Goal: Information Seeking & Learning: Learn about a topic

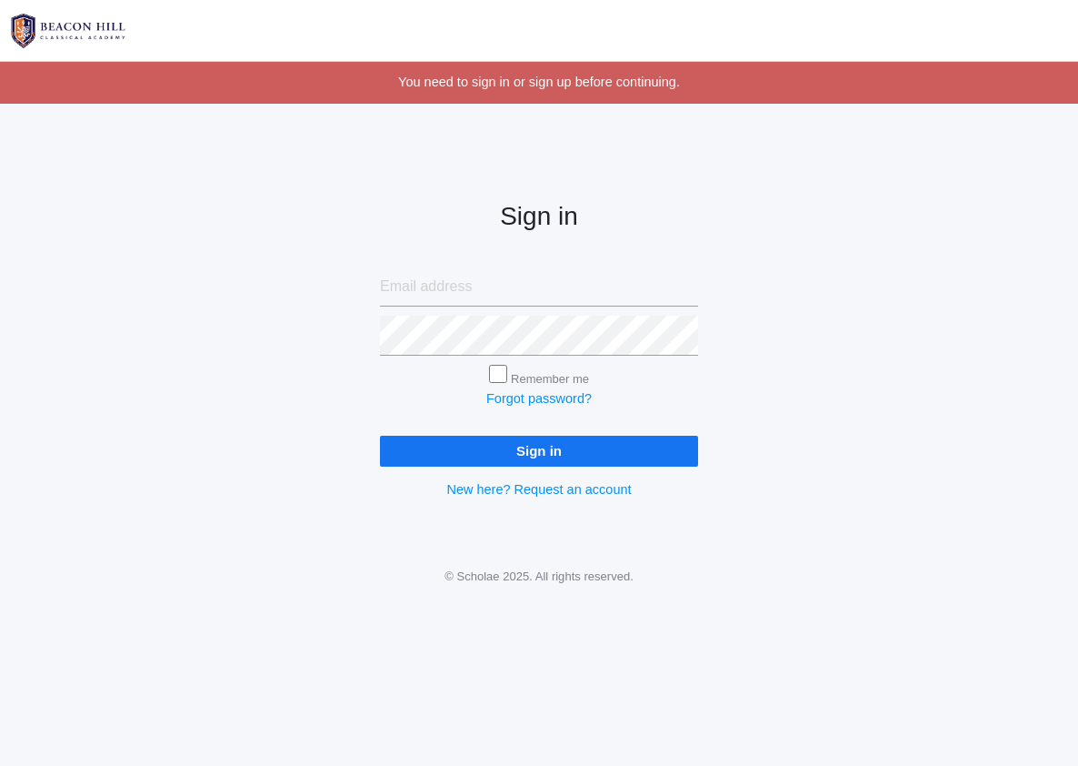
type input "pete.dish@gmail.com"
click at [380, 436] on input "Sign in" at bounding box center [539, 451] width 318 height 30
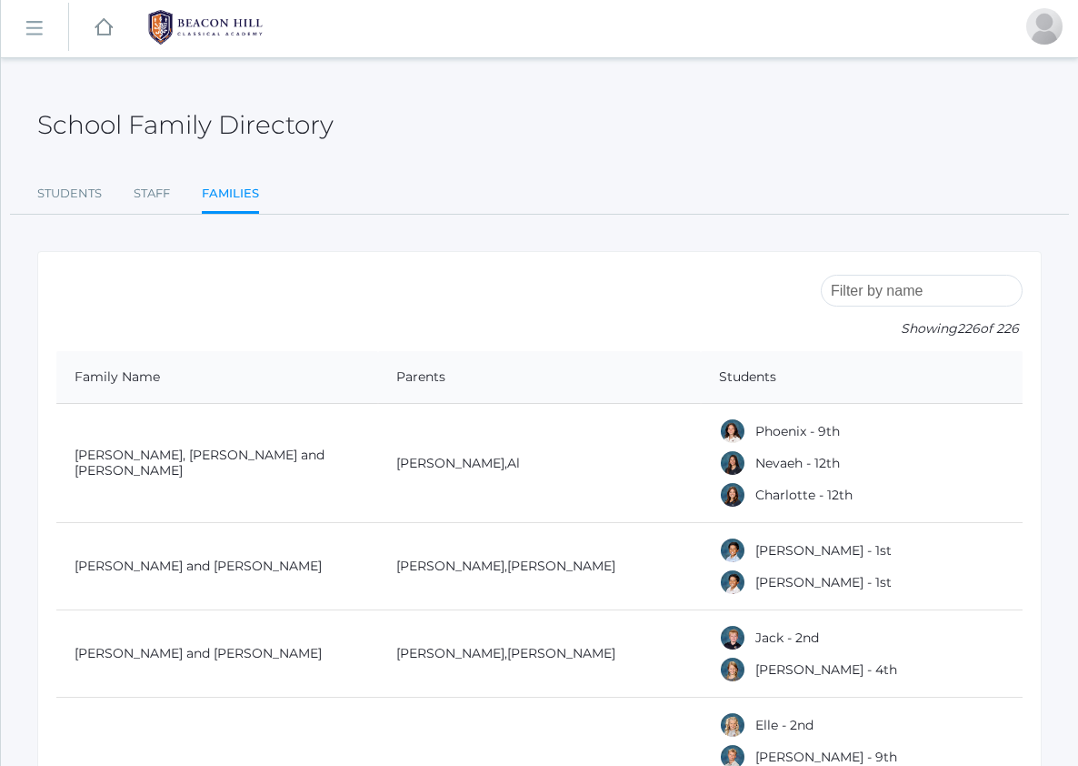
scroll to position [5, 0]
click at [25, 37] on link "icons/ui/navigation/hamburger Created with Sketch." at bounding box center [34, 26] width 67 height 49
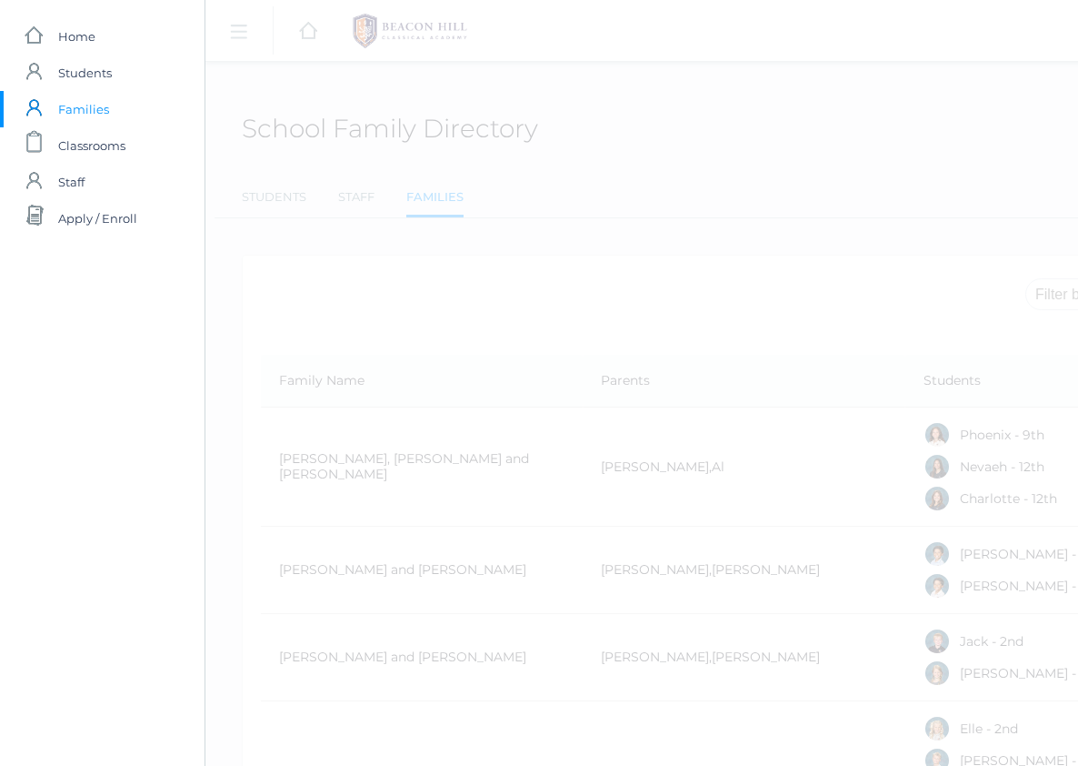
scroll to position [0, 0]
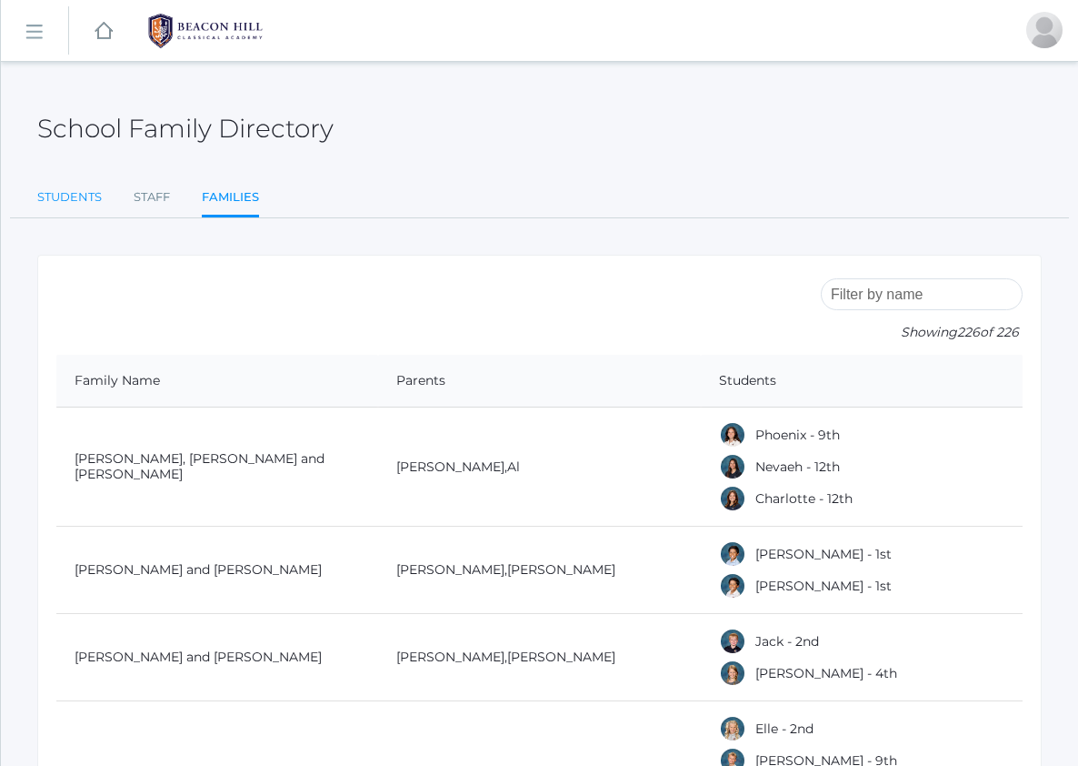
click at [76, 199] on link "Students" at bounding box center [69, 197] width 65 height 36
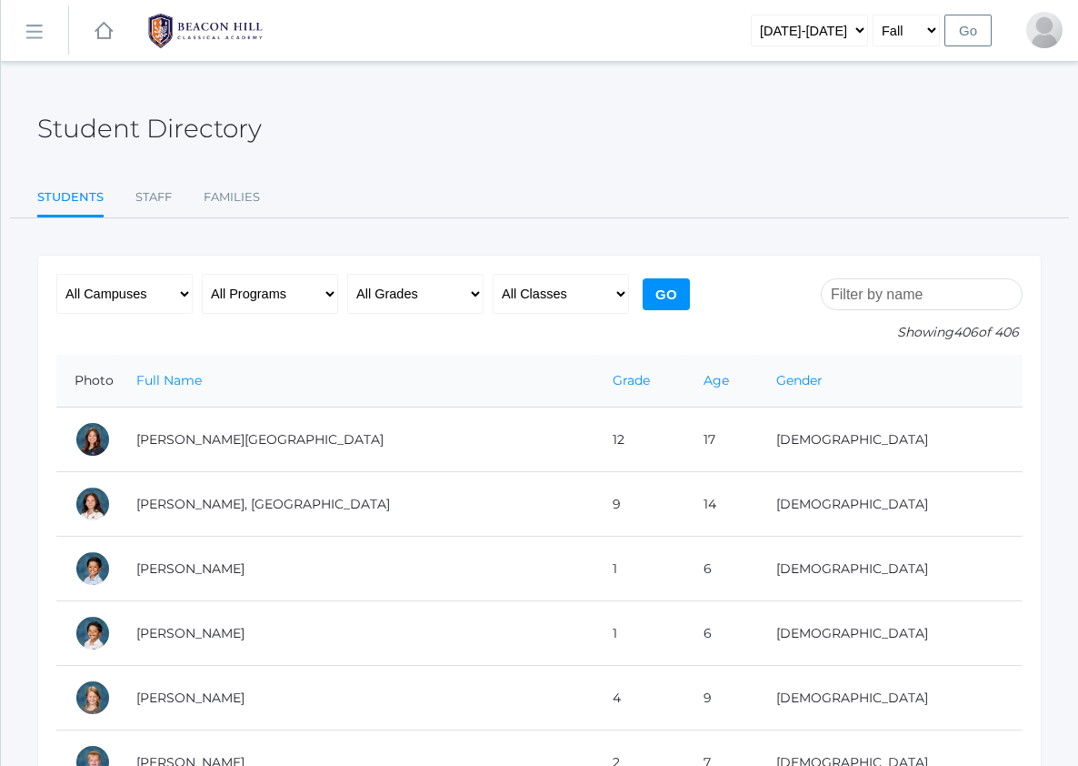
click at [25, 31] on rect at bounding box center [33, 32] width 29 height 29
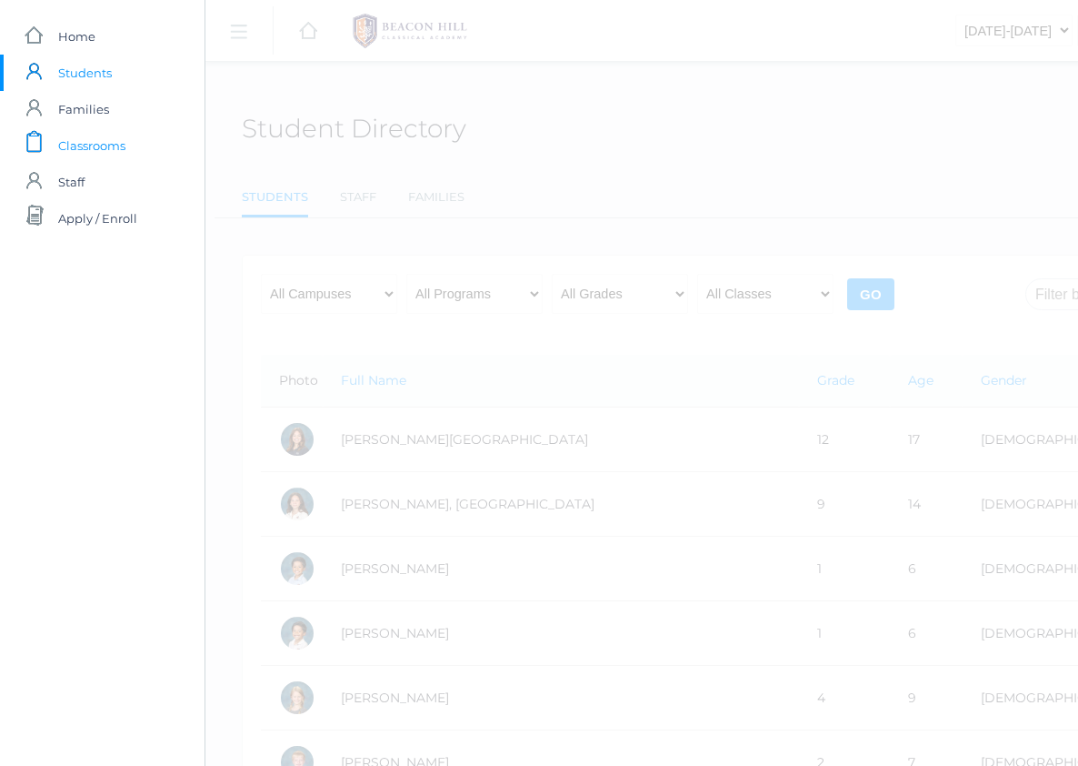
click at [76, 142] on span "Classrooms" at bounding box center [91, 145] width 67 height 36
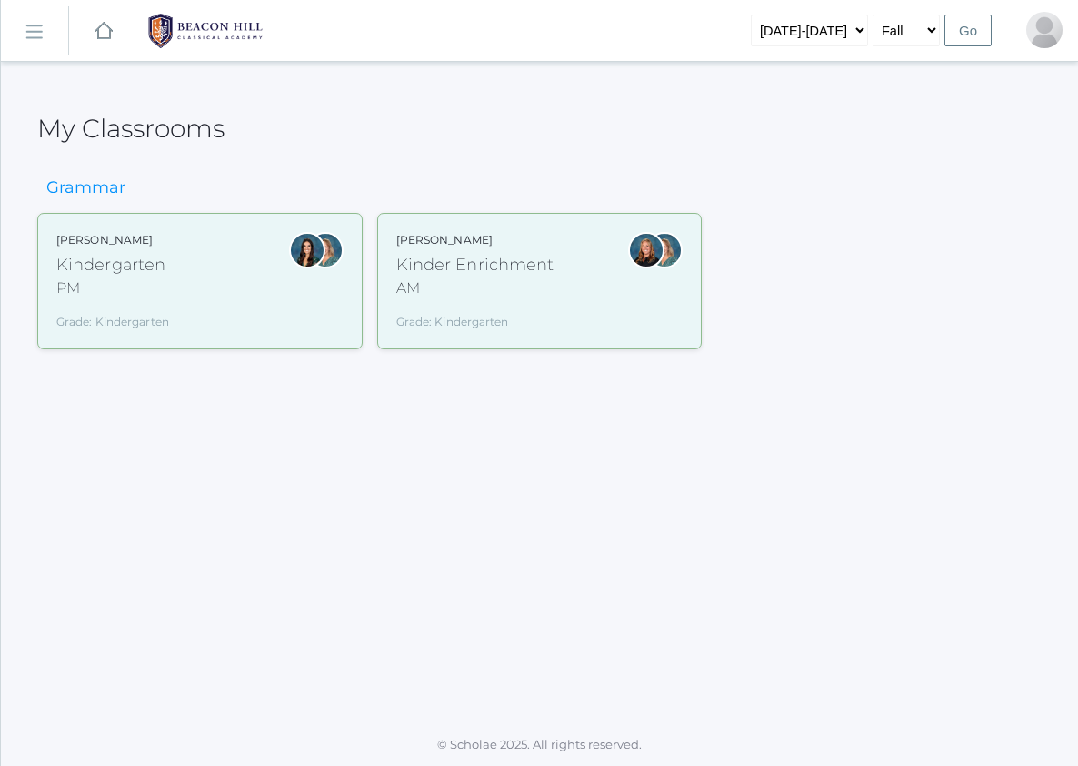
click at [113, 264] on div "Kindergarten" at bounding box center [112, 265] width 113 height 25
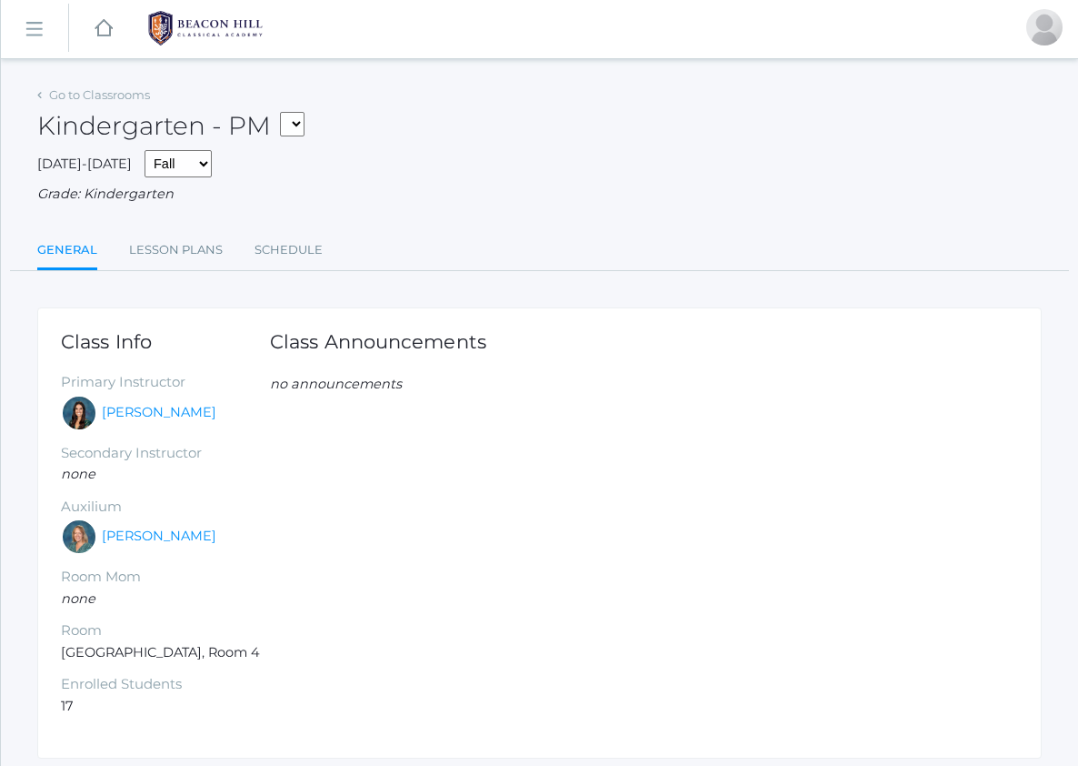
scroll to position [5, 0]
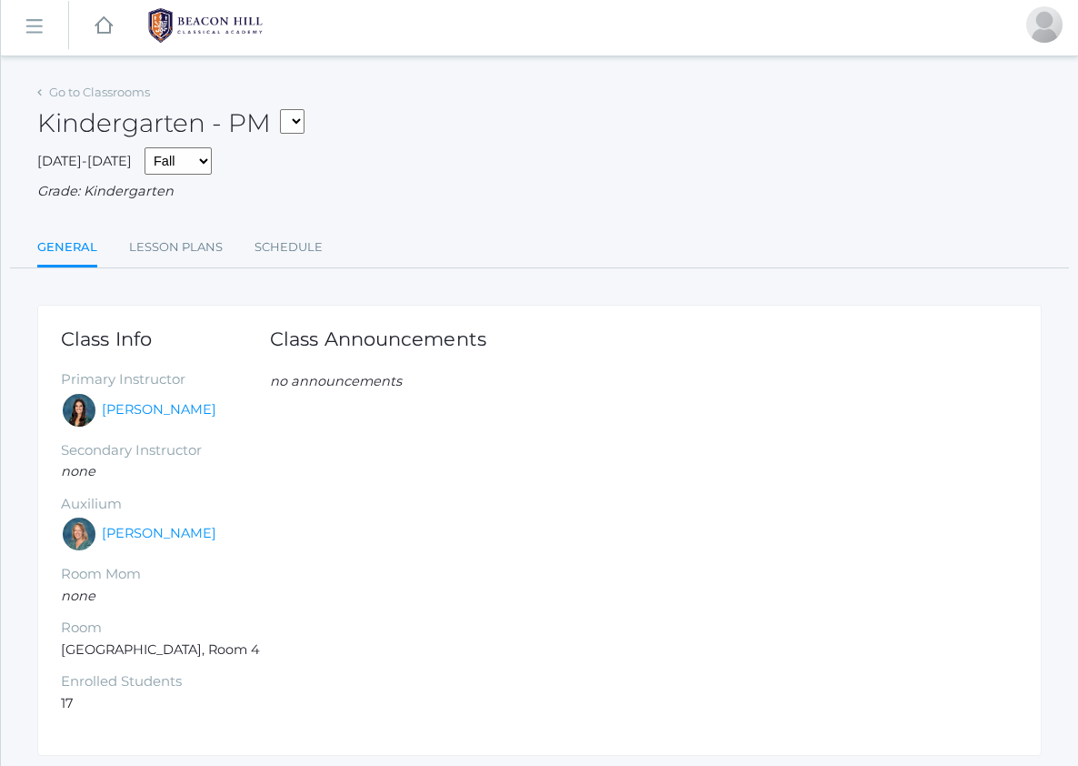
click at [402, 536] on div "Class Announcements no announcements" at bounding box center [644, 520] width 748 height 385
click at [177, 246] on link "Lesson Plans" at bounding box center [176, 247] width 94 height 36
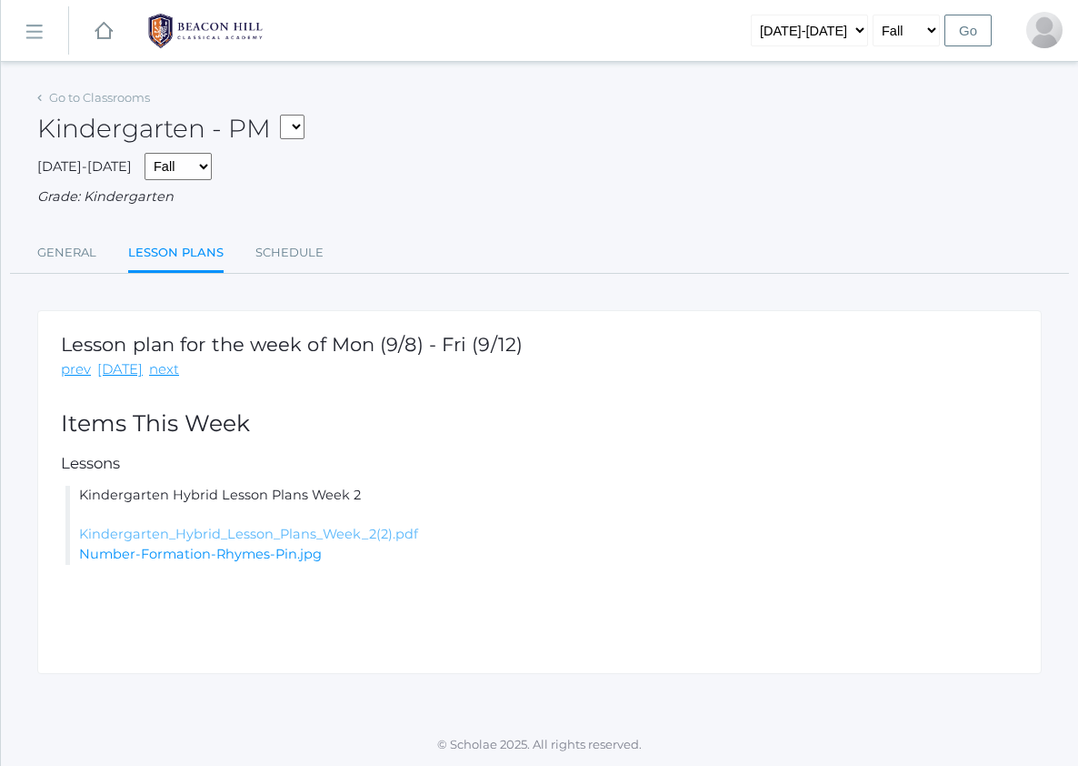
click at [260, 532] on link "Kindergarten_Hybrid_Lesson_Plans_Week_2(2).pdf" at bounding box center [248, 534] width 339 height 16
click at [196, 550] on link "Number-Formation-Rhymes-Pin.jpg" at bounding box center [200, 554] width 243 height 16
